Goal: Information Seeking & Learning: Learn about a topic

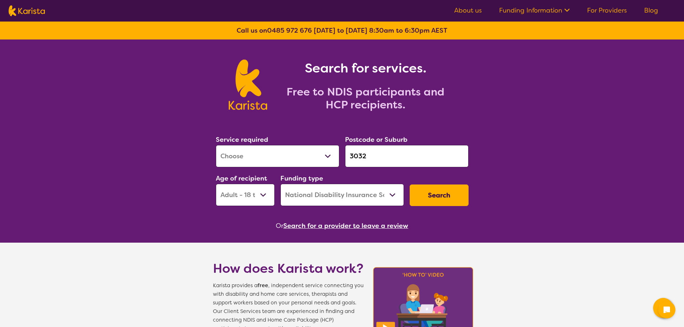
select select "[MEDICAL_DATA]"
select select "AD"
select select "NDIS"
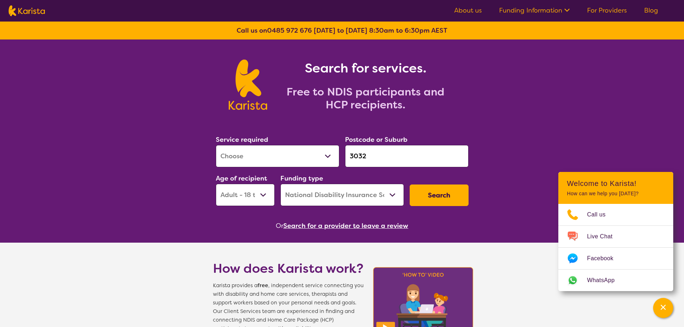
click at [259, 149] on select "Allied Health Assistant Assessment ([MEDICAL_DATA] or [MEDICAL_DATA]) Behaviour…" at bounding box center [277, 156] width 123 height 22
select select "Support worker"
click at [216, 145] on select "Allied Health Assistant Assessment ([MEDICAL_DATA] or [MEDICAL_DATA]) Behaviour…" at bounding box center [277, 156] width 123 height 22
click at [433, 183] on div "Search" at bounding box center [439, 195] width 65 height 27
click at [435, 205] on button "Search" at bounding box center [438, 195] width 59 height 22
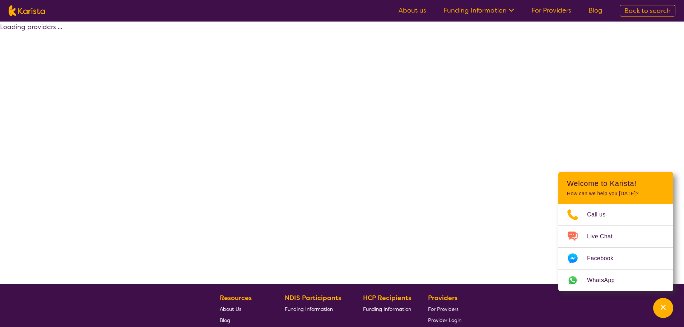
select select "by_score"
